Goal: Check status: Check status

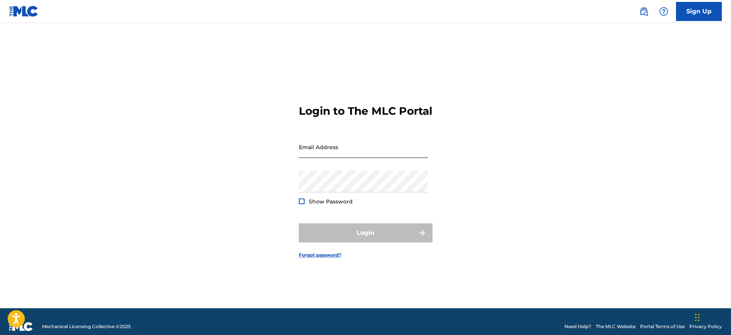
drag, startPoint x: 340, startPoint y: 156, endPoint x: 341, endPoint y: 159, distance: 3.9
click at [340, 156] on input "Email Address" at bounding box center [363, 147] width 129 height 22
type input "[EMAIL_ADDRESS][DOMAIN_NAME]"
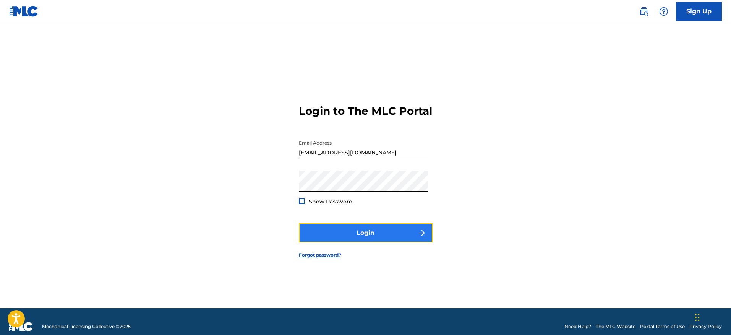
click at [350, 241] on button "Login" at bounding box center [366, 232] width 134 height 19
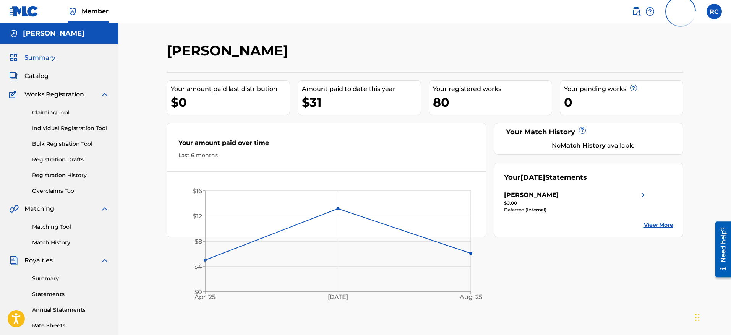
click at [573, 203] on div "$0.00" at bounding box center [576, 202] width 144 height 7
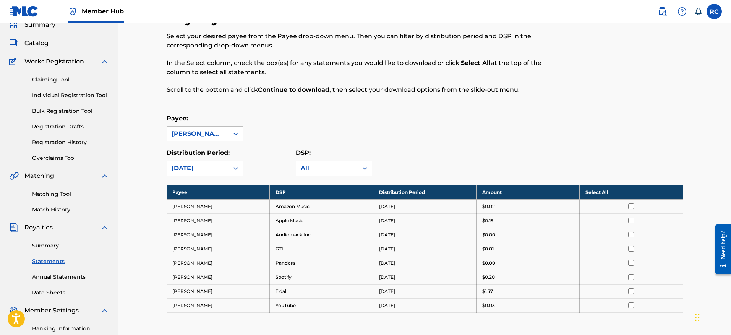
scroll to position [29, 0]
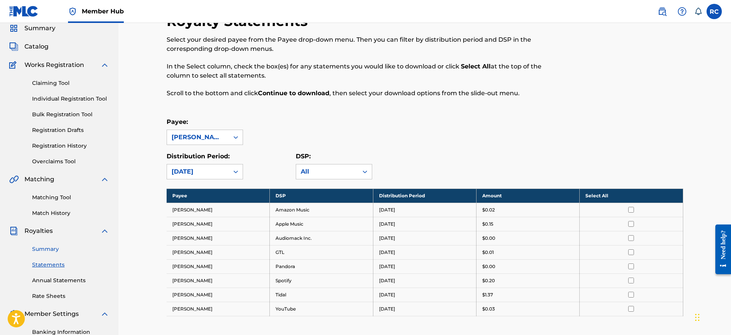
click at [47, 246] on link "Summary" at bounding box center [70, 249] width 77 height 8
